Goal: Information Seeking & Learning: Learn about a topic

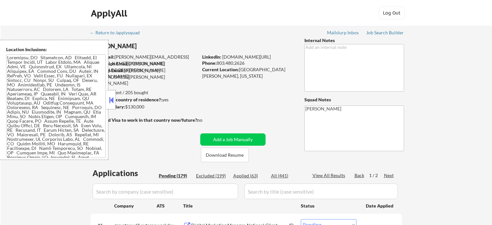
select select ""pending""
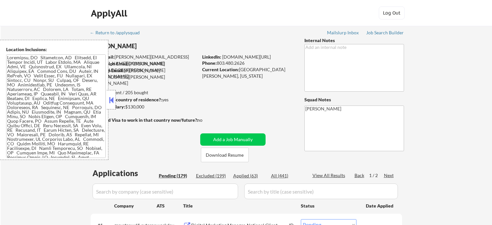
select select ""pending""
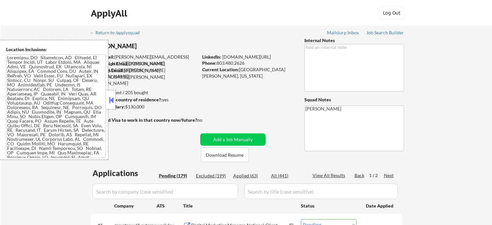
select select ""pending""
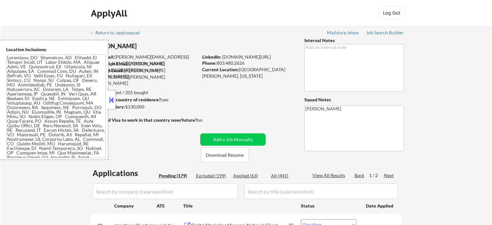
select select ""pending""
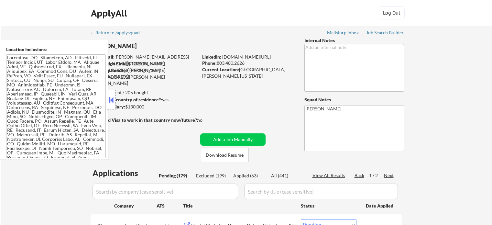
select select ""pending""
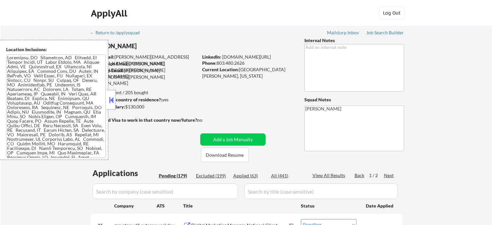
select select ""pending""
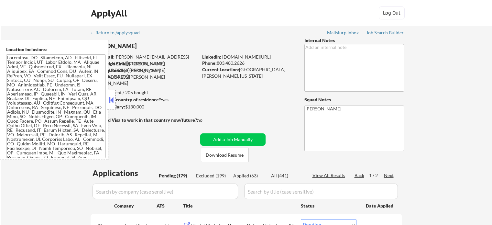
select select ""pending""
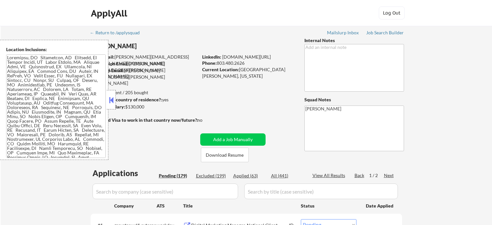
select select ""pending""
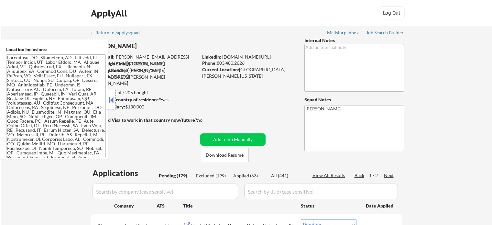
select select ""pending""
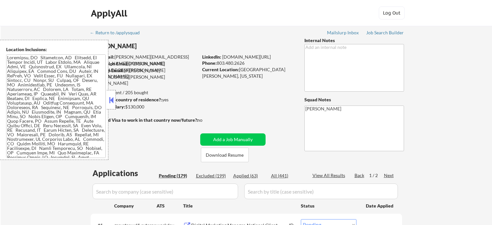
select select ""pending""
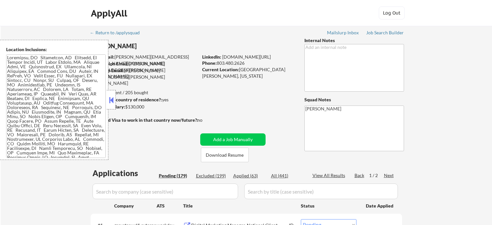
select select ""pending""
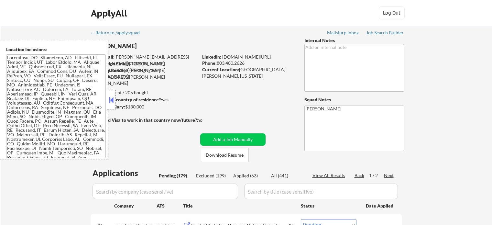
select select ""pending""
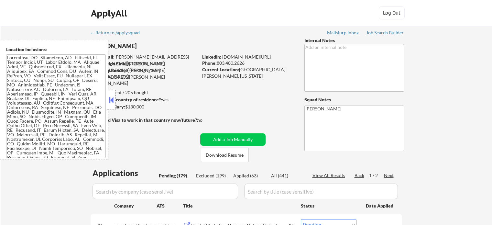
select select ""pending""
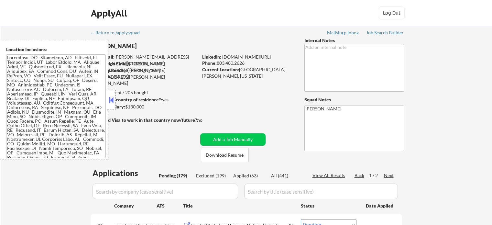
select select ""pending""
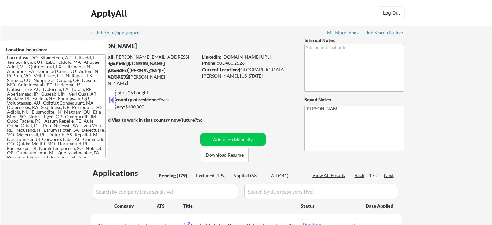
select select ""pending""
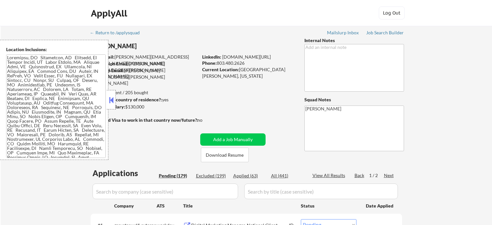
select select ""pending""
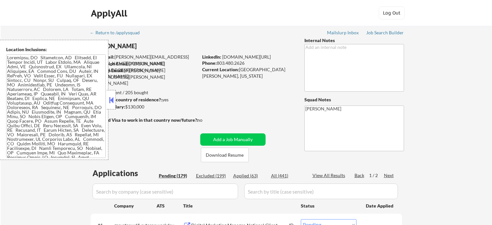
select select ""pending""
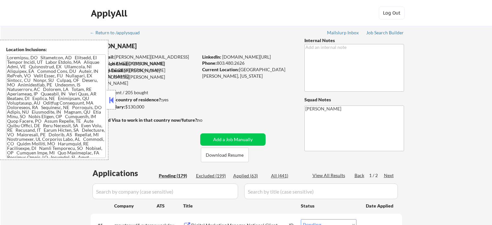
select select ""pending""
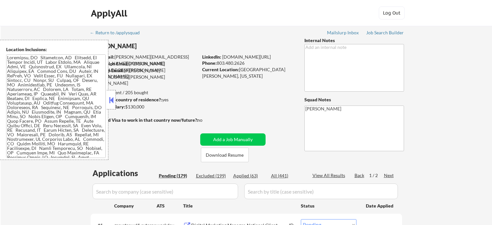
select select ""pending""
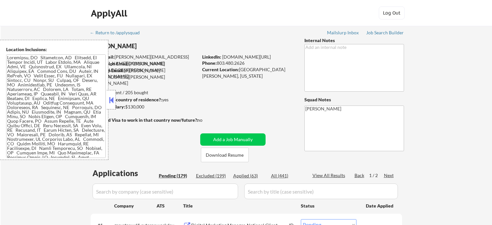
select select ""pending""
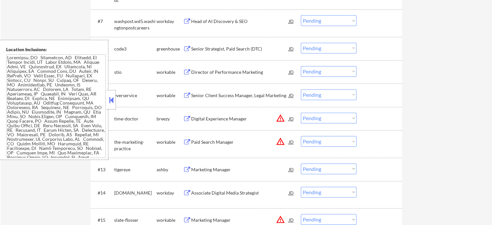
scroll to position [356, 0]
click at [205, 175] on div "#13 tigereye [PERSON_NAME] Marketing Manager JD Choose an option... Pending App…" at bounding box center [246, 169] width 306 height 17
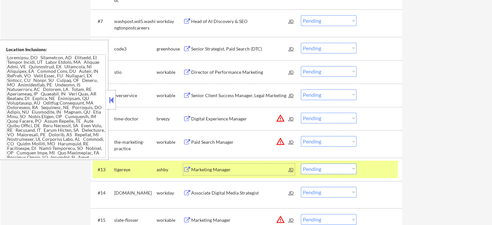
click at [202, 173] on div "Marketing Manager" at bounding box center [240, 170] width 98 height 12
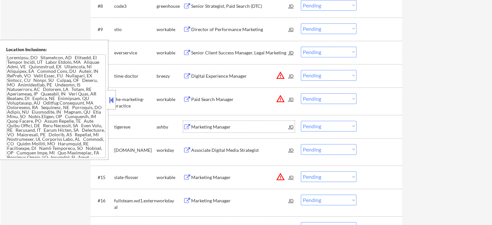
scroll to position [421, 0]
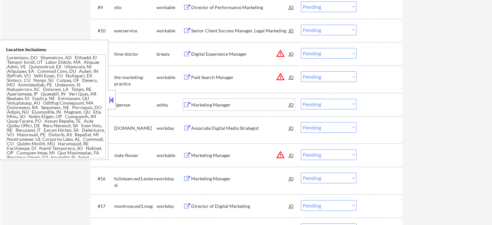
click at [216, 127] on div "Associate Digital Media Strategist" at bounding box center [240, 128] width 98 height 6
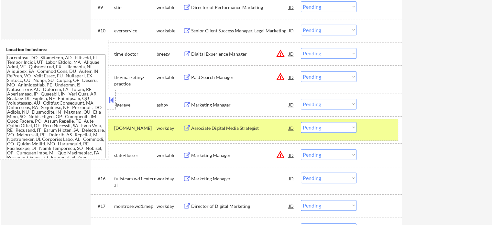
click at [385, 126] on div at bounding box center [380, 128] width 28 height 12
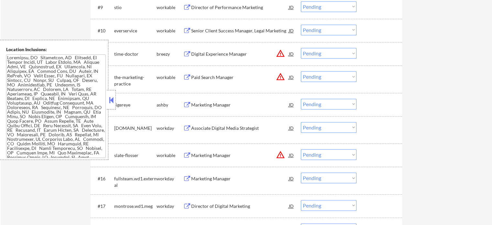
click at [221, 155] on div "Marketing Manager" at bounding box center [240, 155] width 98 height 6
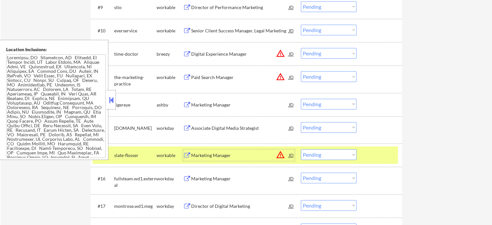
click at [378, 159] on div at bounding box center [380, 155] width 28 height 12
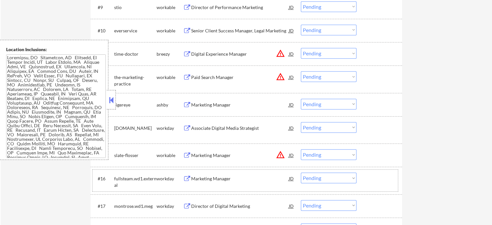
click at [221, 188] on div "#16 fullsteam.wd1.external workday Marketing Manager JD Choose an option... Pen…" at bounding box center [246, 180] width 306 height 21
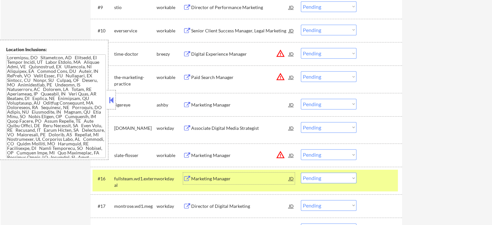
click at [218, 182] on div "Marketing Manager" at bounding box center [240, 179] width 98 height 12
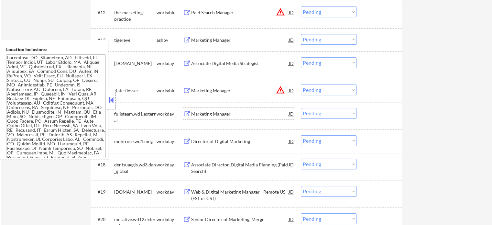
scroll to position [518, 0]
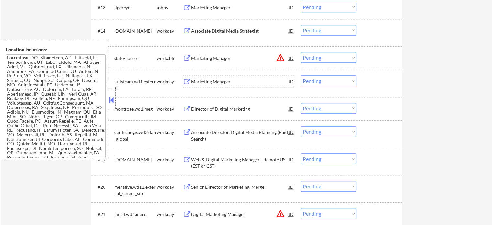
click at [219, 109] on div "Director of Digital Marketing" at bounding box center [240, 109] width 98 height 6
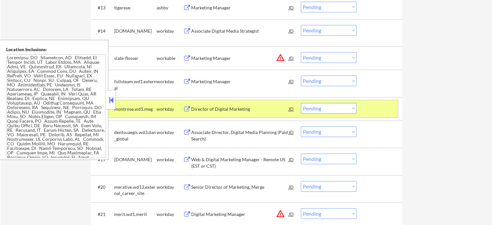
click at [366, 116] on div "#17 montrose.wd1.meg workday Director of Digital Marketing JD Choose an option.…" at bounding box center [246, 108] width 306 height 17
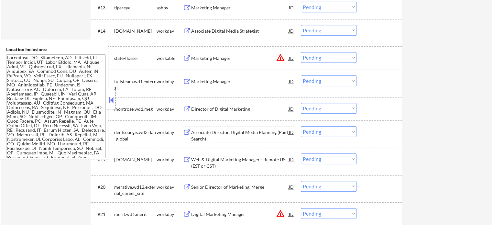
click at [272, 133] on div "Associate Director, Digital Media Planning (Paid Search)" at bounding box center [240, 135] width 98 height 13
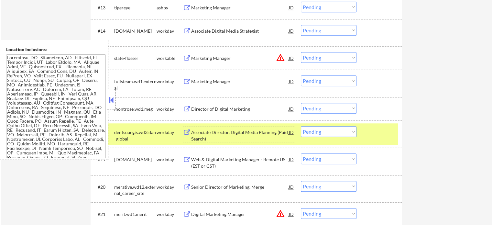
click at [367, 140] on div "#18 dentsuaegis.wd3.dan_global workday Associate Director, Digital Media Planni…" at bounding box center [246, 133] width 306 height 21
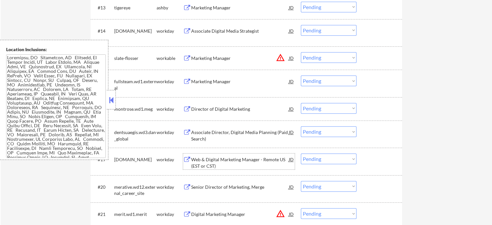
click at [261, 163] on div "Web & Digital Marketing Manager - Remote US (EST or CST)" at bounding box center [240, 162] width 98 height 13
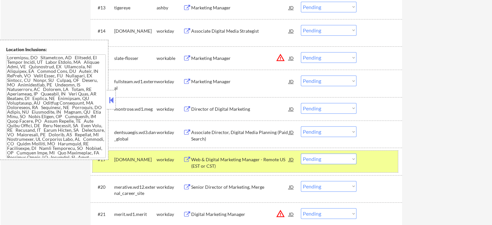
click at [385, 160] on div at bounding box center [380, 159] width 28 height 12
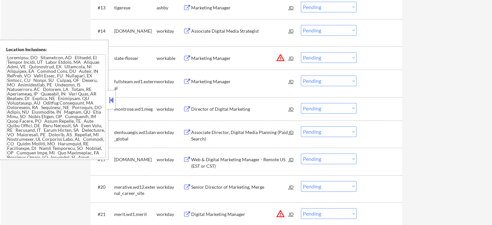
click at [260, 190] on div "Senior Director of Marketing, Merge" at bounding box center [240, 187] width 98 height 6
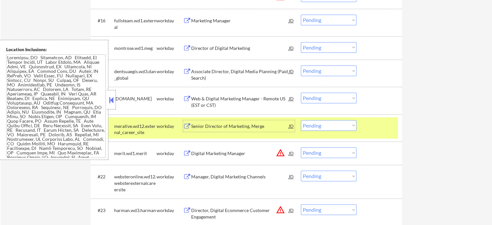
scroll to position [648, 0]
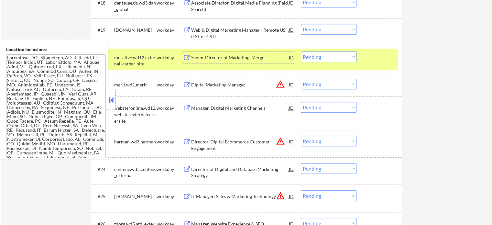
click at [369, 64] on div "#20 merative.wd12.external_career_site workday Senior Director of Marketing, Me…" at bounding box center [246, 59] width 306 height 21
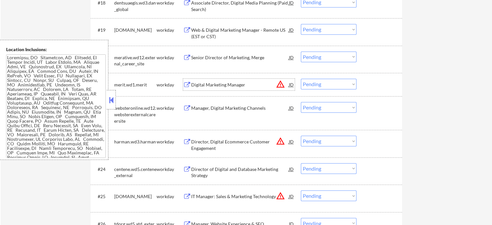
click at [224, 85] on div "Digital Marketing Manager" at bounding box center [240, 85] width 98 height 6
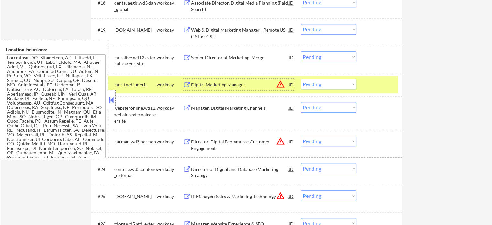
click at [381, 85] on div at bounding box center [380, 85] width 28 height 12
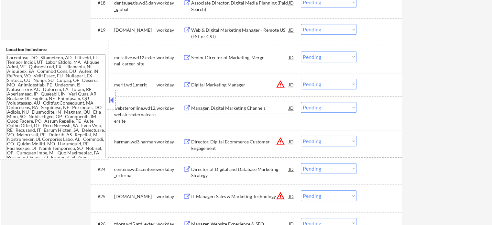
click at [246, 106] on div "Manager, Digital Marketing Channels" at bounding box center [240, 108] width 98 height 6
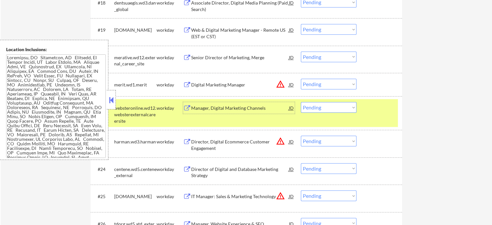
drag, startPoint x: 379, startPoint y: 121, endPoint x: 361, endPoint y: 116, distance: 18.4
click at [379, 120] on div "#22 websteronline.wd12.websterexternalcareersite workday Manager, Digital Marke…" at bounding box center [246, 113] width 306 height 28
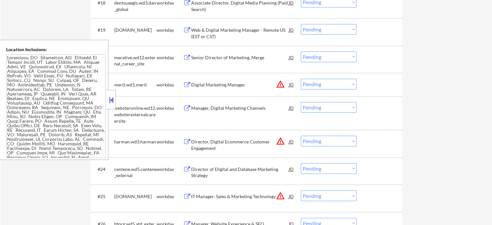
click at [240, 142] on div "Director, Digital Ecommerce Customer Engagement" at bounding box center [240, 145] width 98 height 13
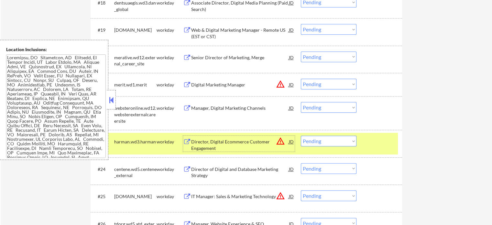
click at [361, 146] on div "#23 [PERSON_NAME].wd3.[PERSON_NAME] workday Director, Digital Ecommerce Custome…" at bounding box center [246, 143] width 306 height 21
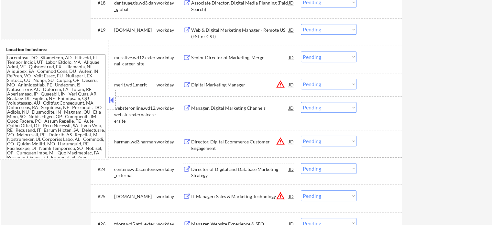
click at [208, 177] on div "Director of Digital and Database Marketing Strategy" at bounding box center [240, 172] width 98 height 13
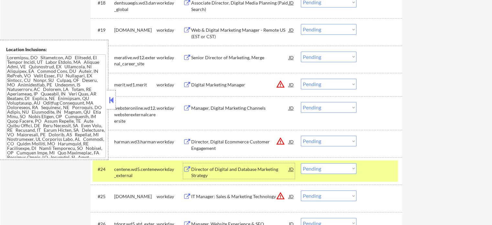
scroll to position [745, 0]
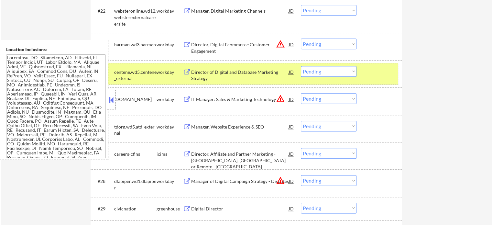
click at [375, 68] on div at bounding box center [380, 72] width 28 height 12
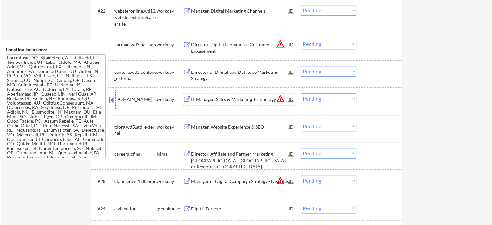
click at [212, 102] on div "IT Manager: Sales & Marketing Technology" at bounding box center [240, 99] width 98 height 6
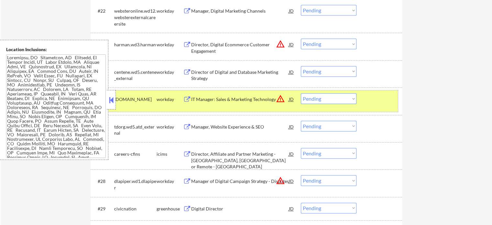
click at [378, 103] on div at bounding box center [380, 99] width 28 height 12
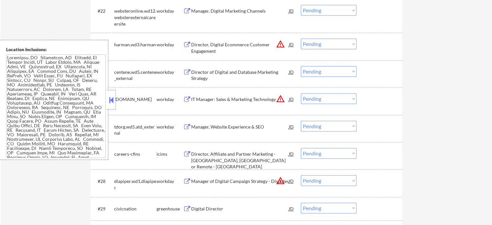
click at [256, 128] on div "Manager, Website Experience & SEO" at bounding box center [240, 127] width 98 height 6
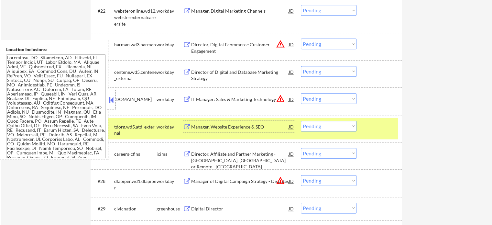
click at [381, 128] on div at bounding box center [380, 127] width 28 height 12
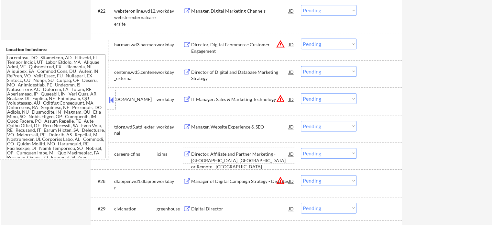
click at [237, 158] on div "Director, Affiliate and Partner Marketing - [GEOGRAPHIC_DATA], [GEOGRAPHIC_DATA…" at bounding box center [240, 160] width 98 height 19
